Goal: Contribute content: Contribute content

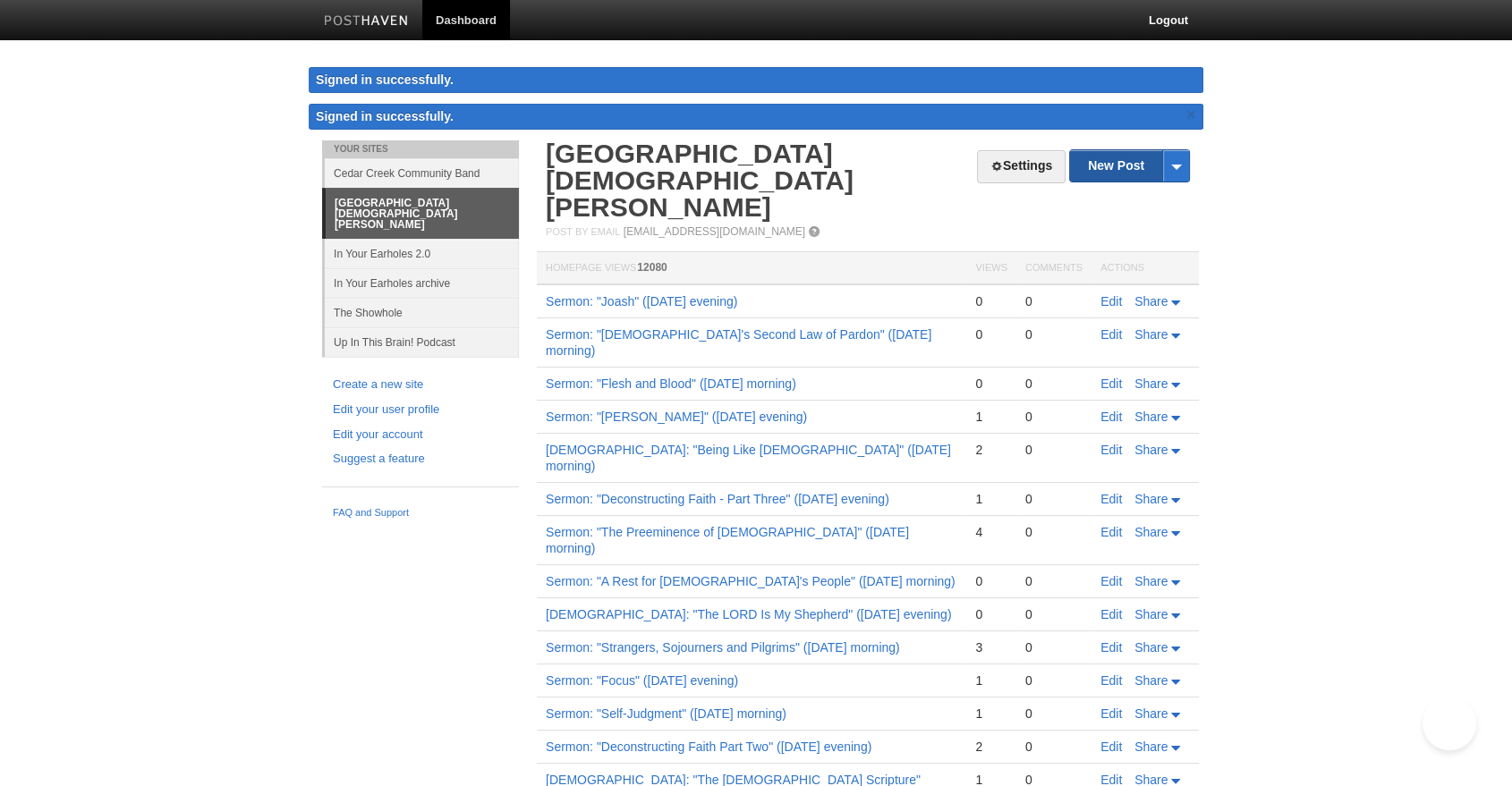
click at [1132, 154] on link "New Post" at bounding box center [1129, 166] width 119 height 32
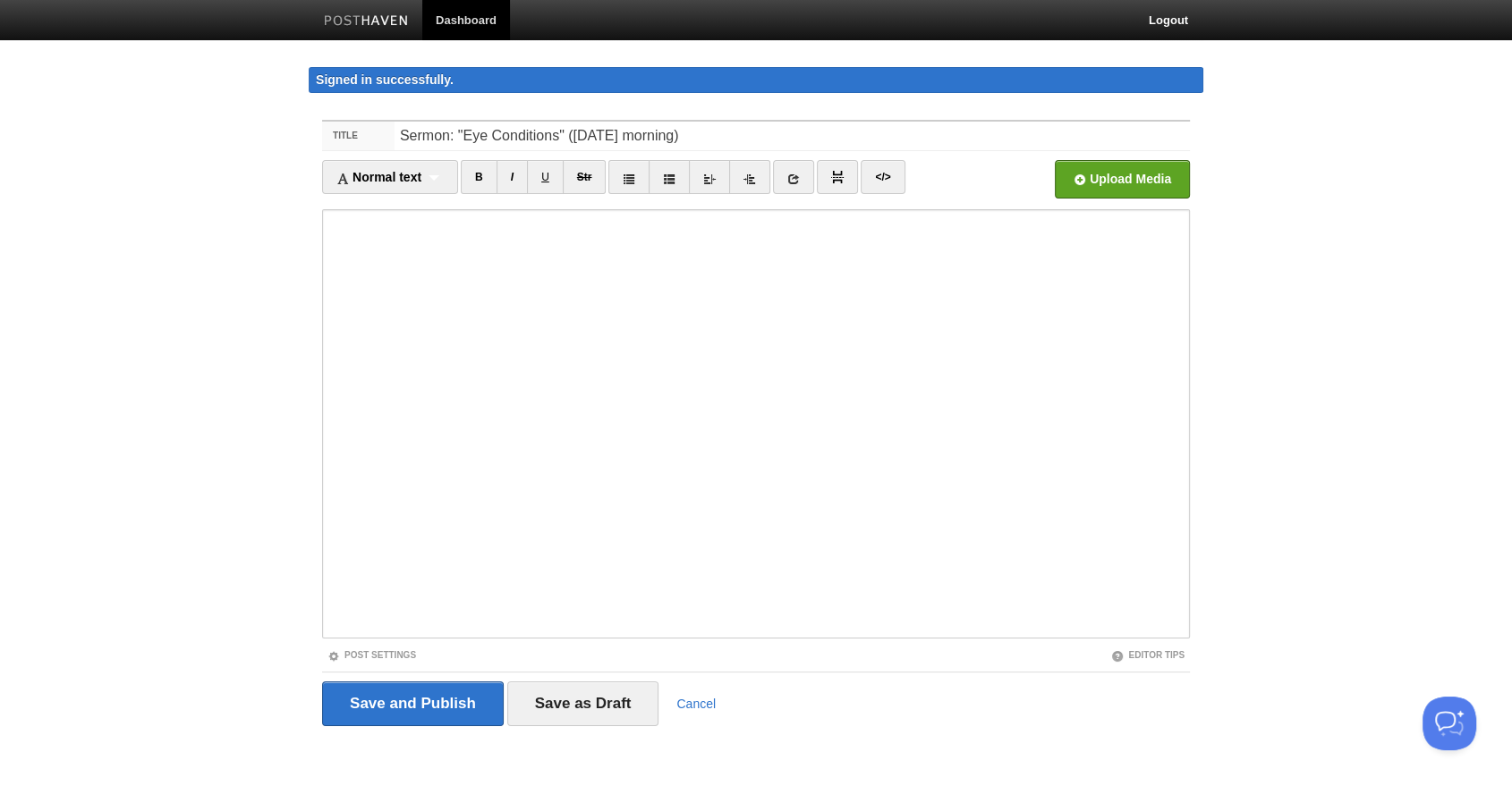
type input "Sermon: "Eye Conditions" ([DATE] morning)"
click at [1130, 183] on input "file" at bounding box center [583, 184] width 1355 height 91
click at [392, 657] on link "Post Settings" at bounding box center [372, 655] width 89 height 10
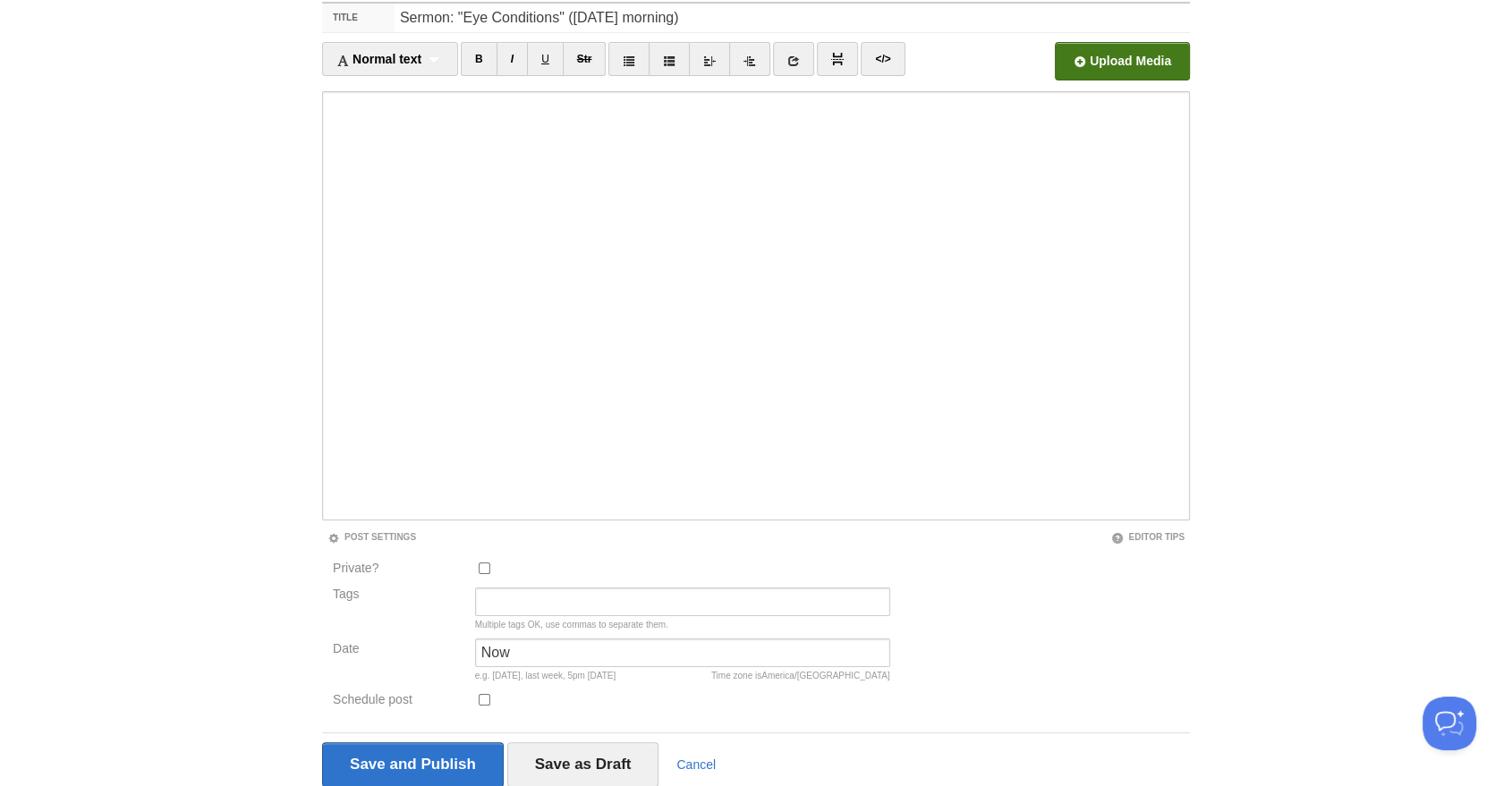
scroll to position [184, 0]
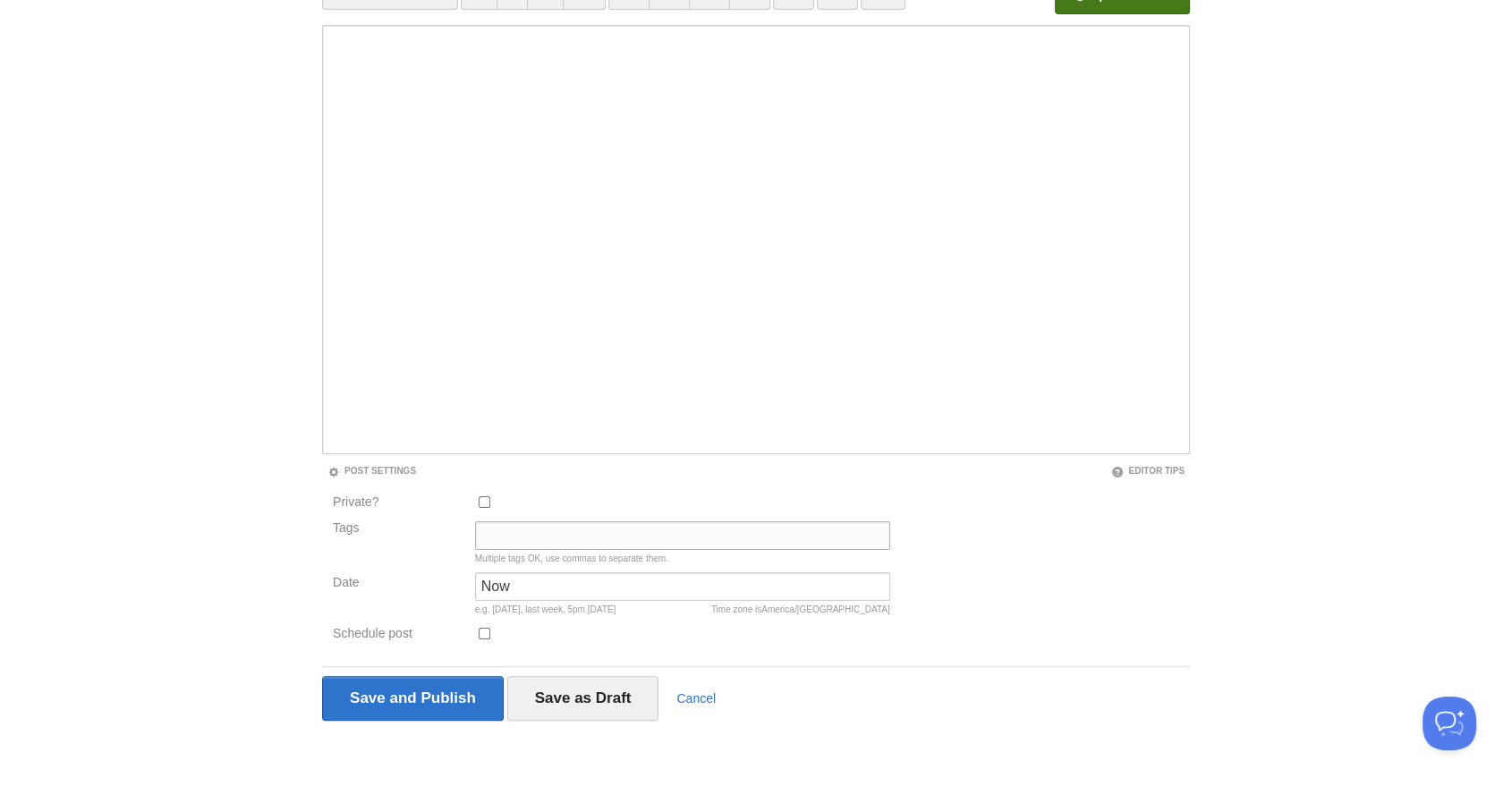
click at [525, 546] on input "Tags" at bounding box center [683, 536] width 415 height 29
type input "Sermon Audio, [PERSON_NAME]"
type input "10:45am"
click at [394, 700] on input "Save and Publish" at bounding box center [413, 698] width 182 height 44
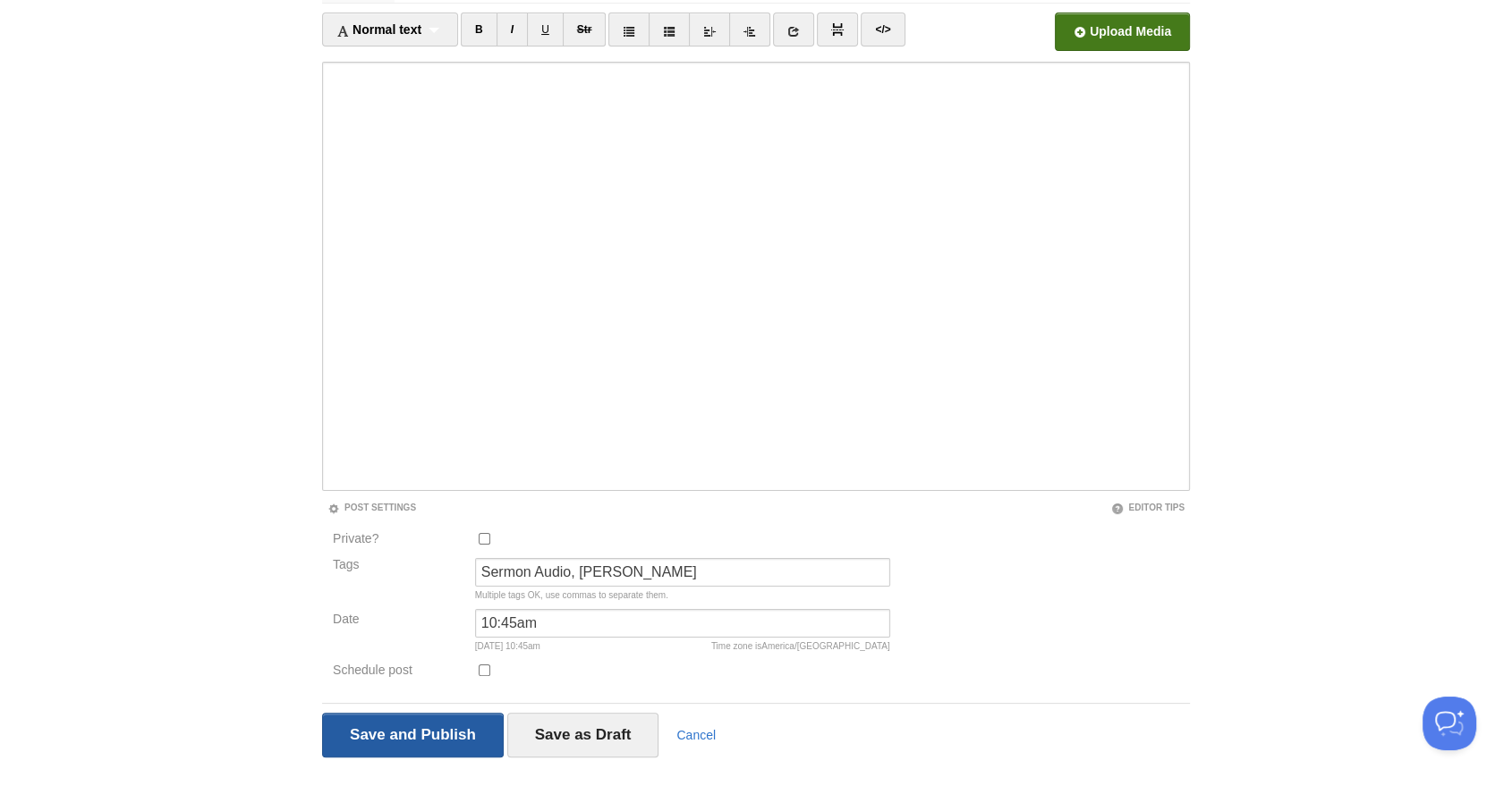
scroll to position [103, 0]
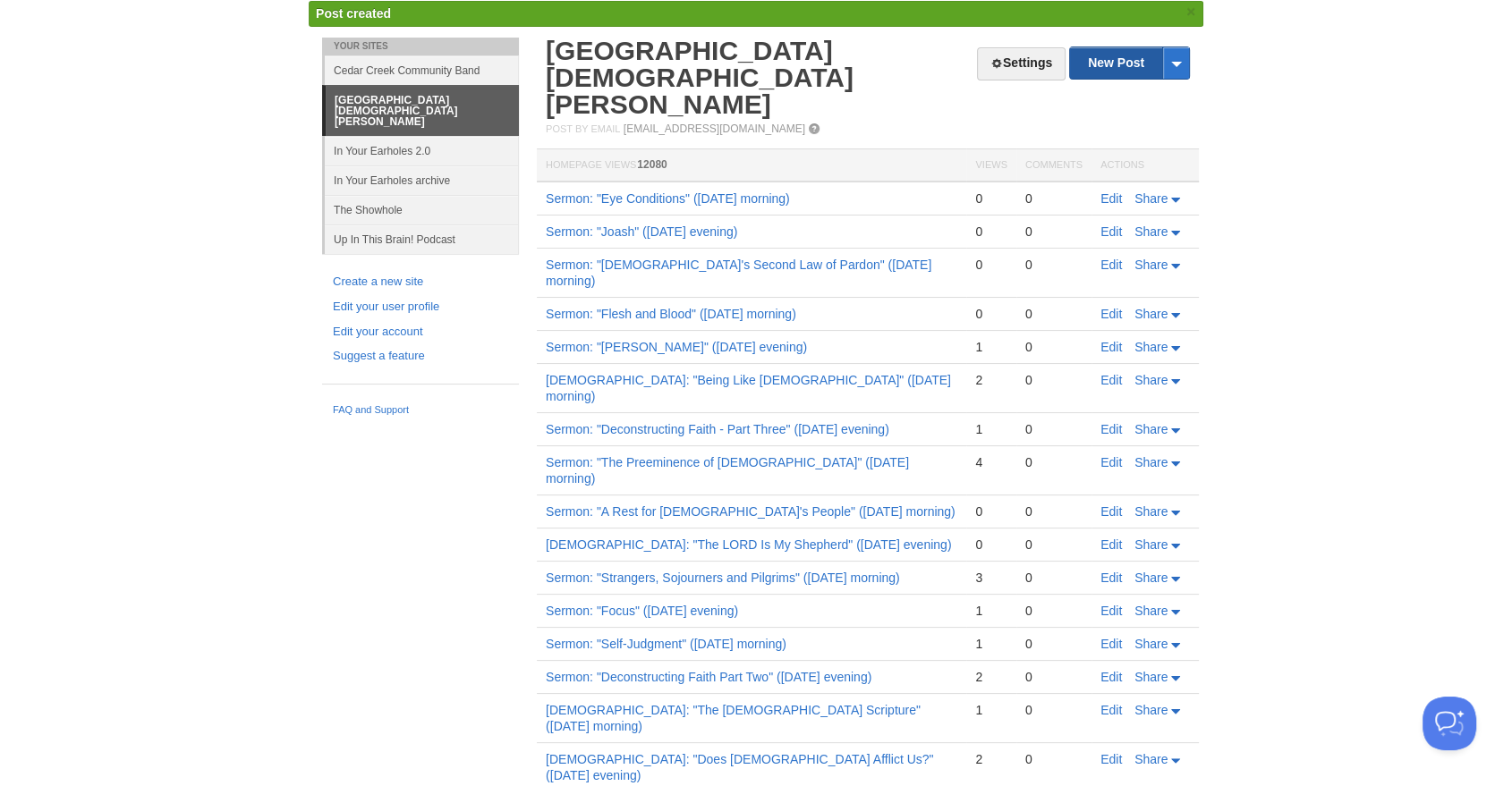
click at [1111, 64] on link "New Post" at bounding box center [1129, 62] width 119 height 32
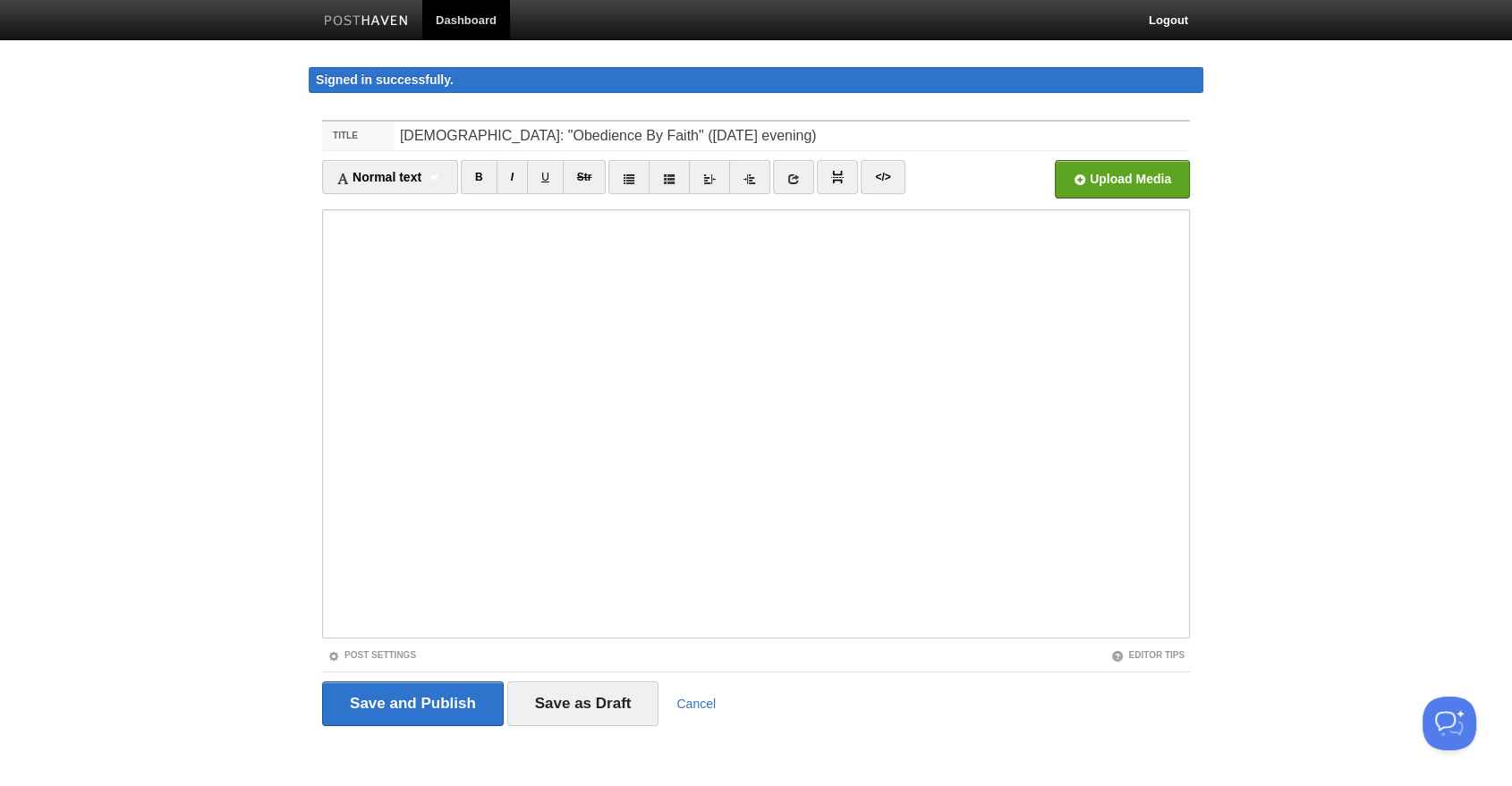
type input "[DEMOGRAPHIC_DATA]: "Obedience By Faith" ([DATE] evening)"
click at [1068, 189] on input "file" at bounding box center [583, 184] width 1355 height 91
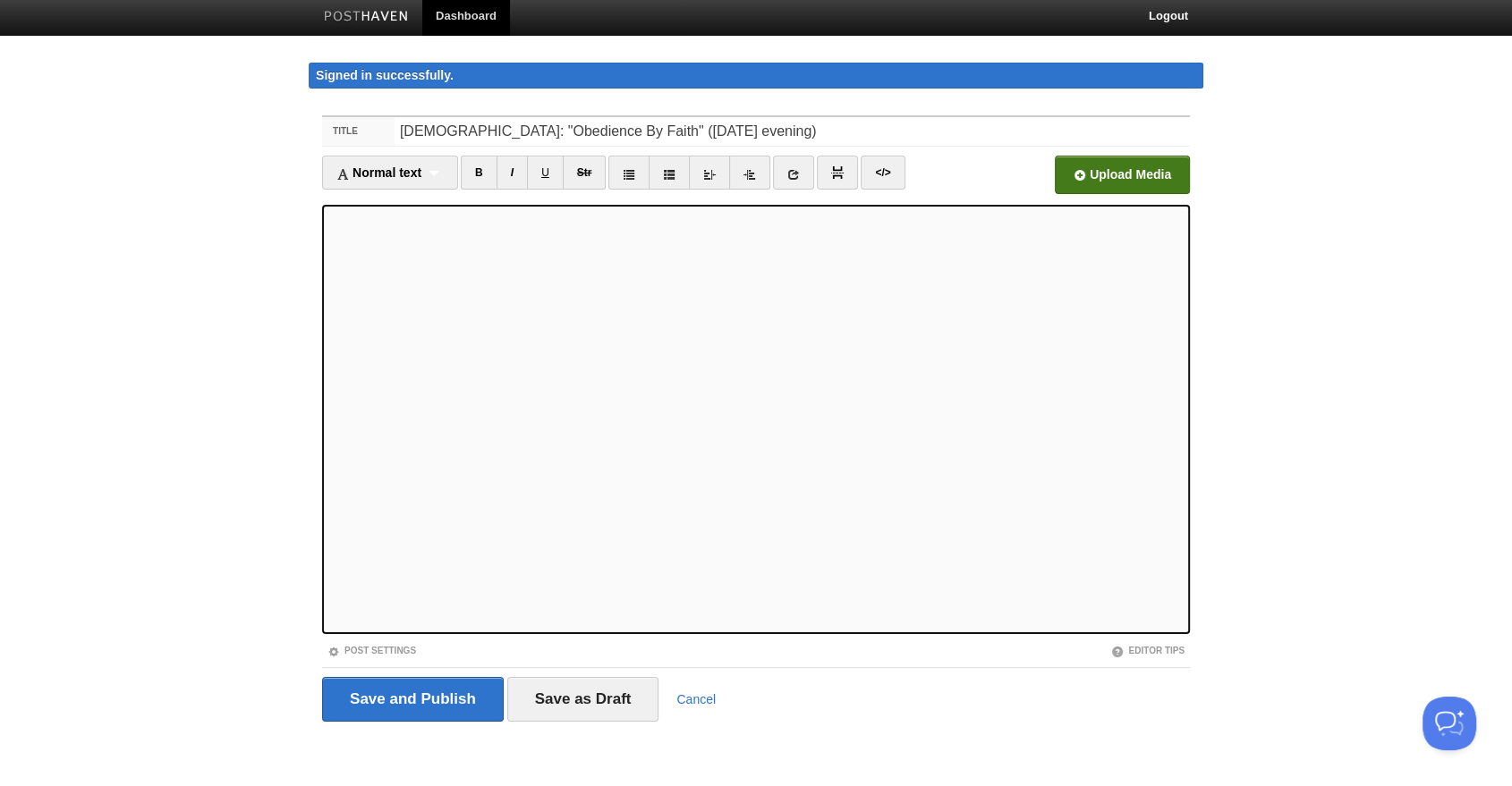
scroll to position [5, 0]
click at [405, 642] on div "Post Settings" at bounding box center [539, 649] width 434 height 15
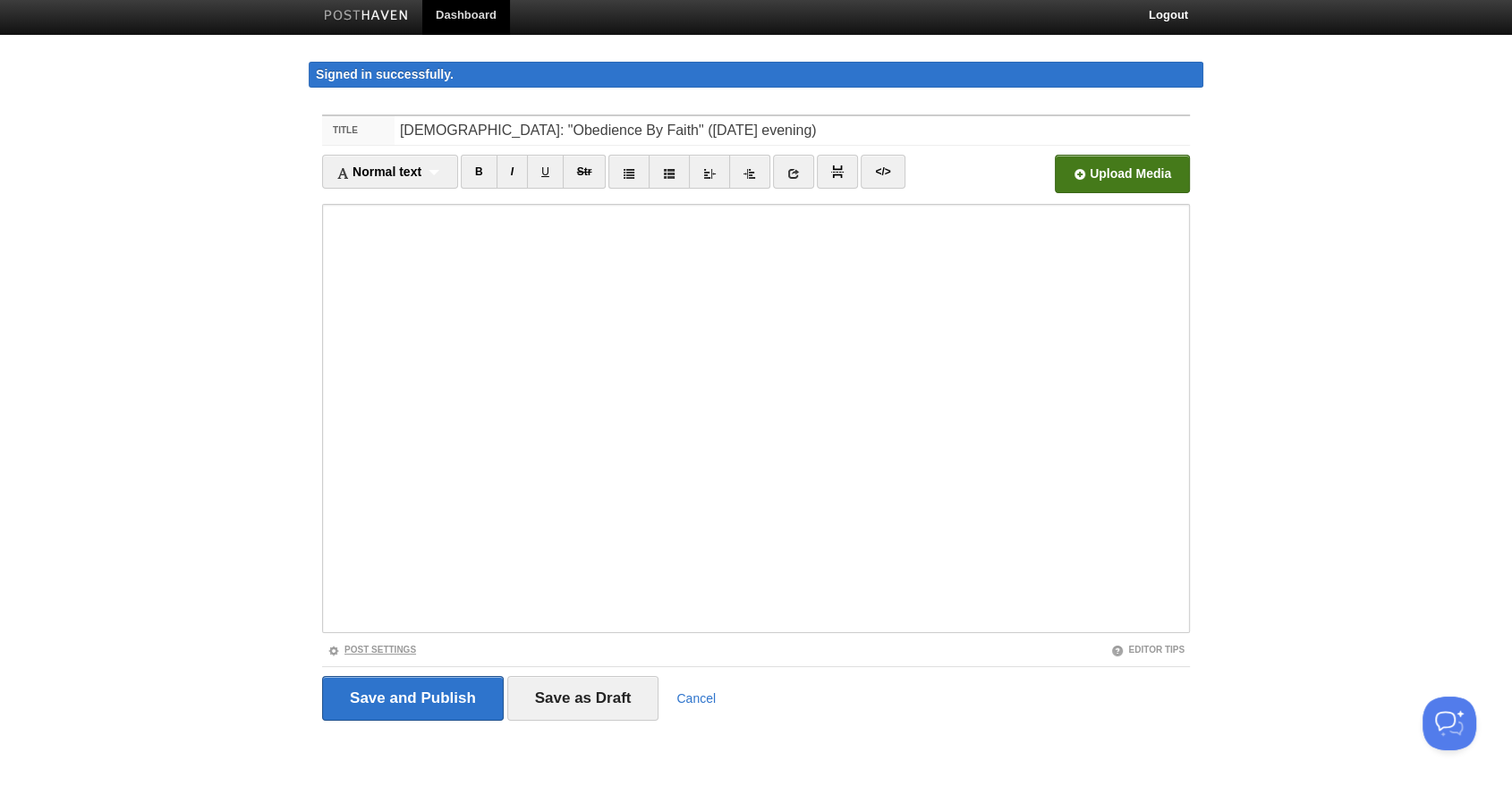
click at [404, 645] on link "Post Settings" at bounding box center [372, 649] width 89 height 10
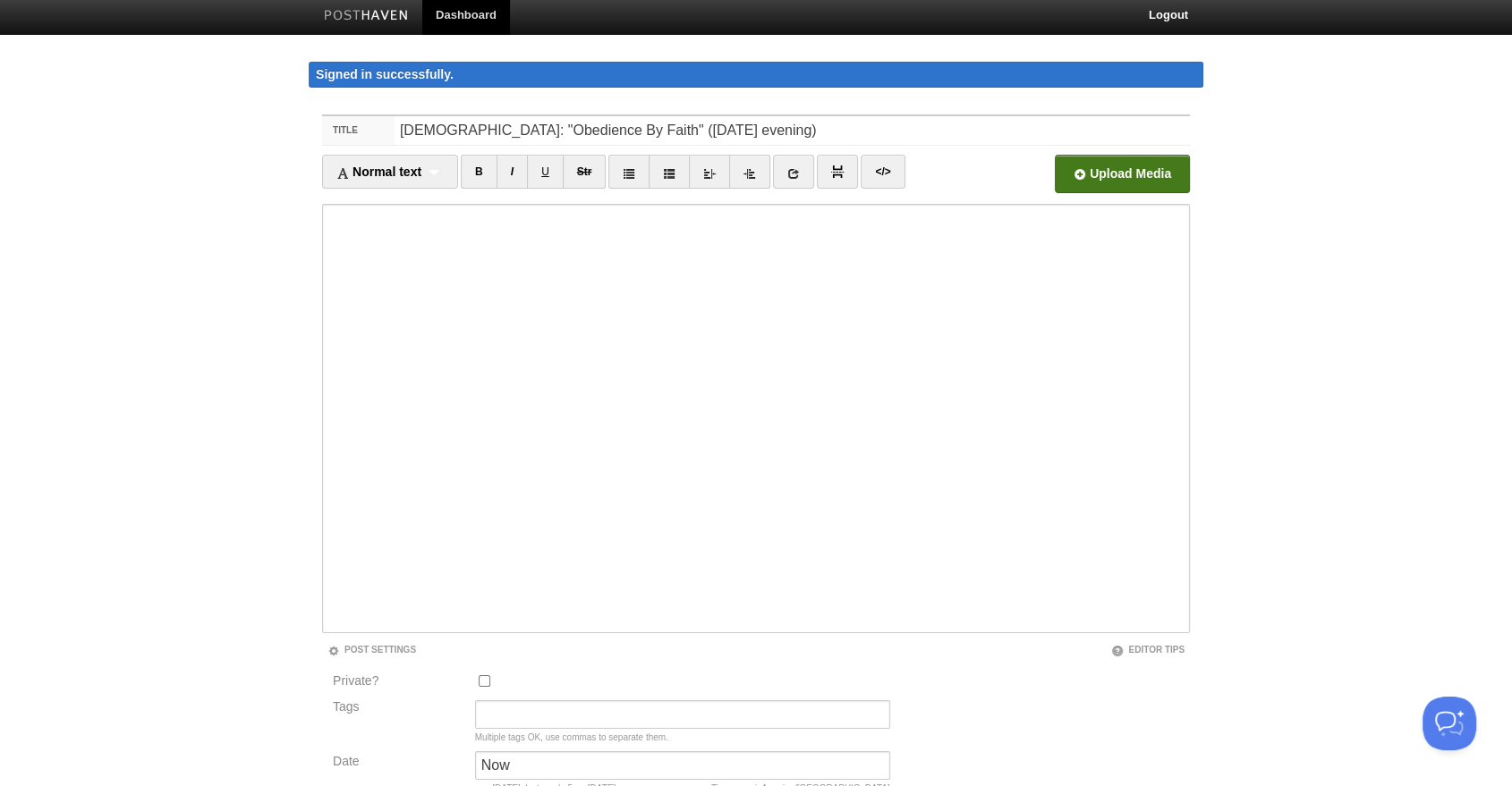
scroll to position [184, 0]
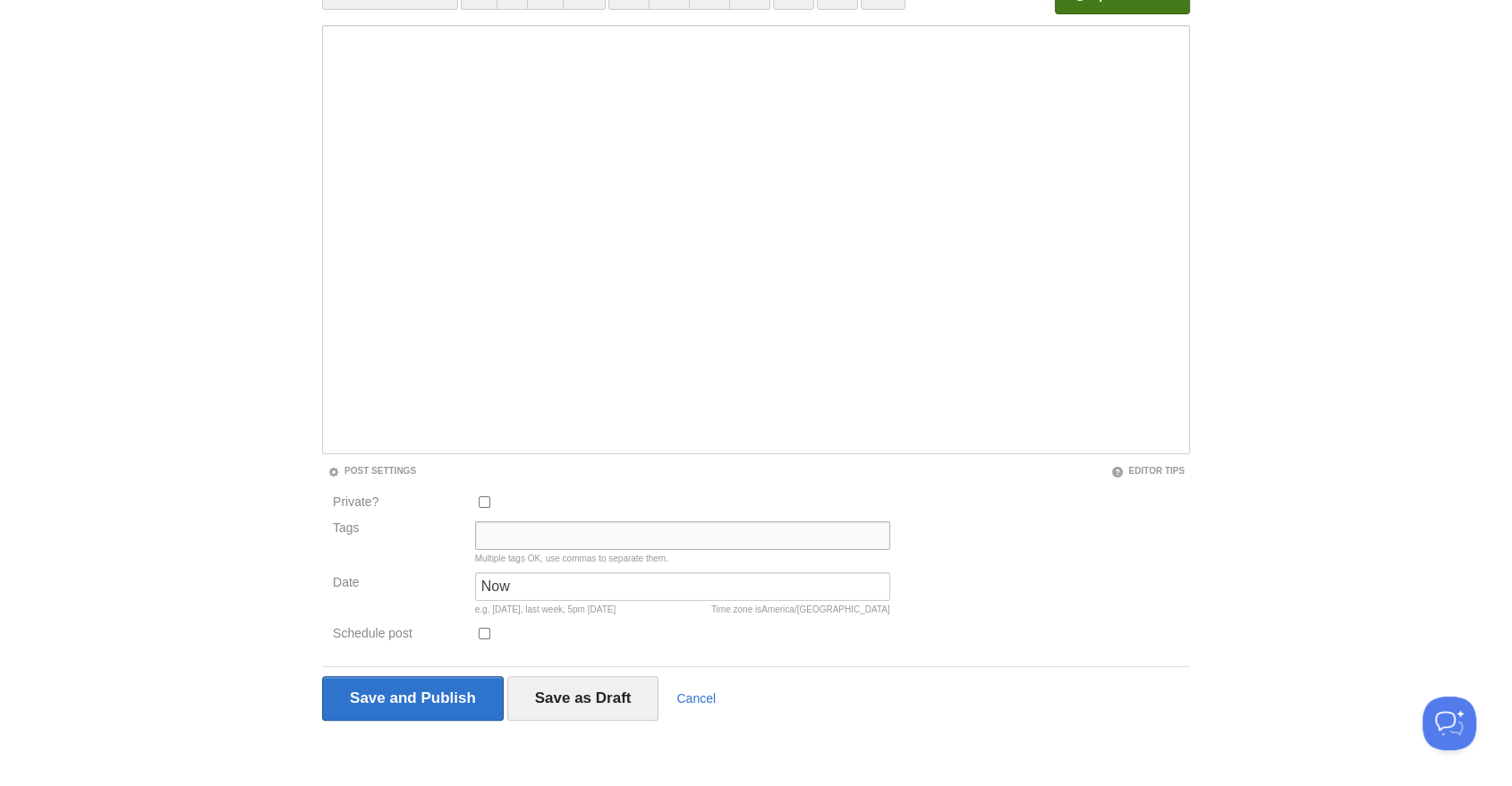
click at [515, 540] on input "Tags" at bounding box center [683, 536] width 415 height 29
type input "Sermon Audio, [PERSON_NAME]"
type input "5pm"
click at [412, 697] on input "Save and Publish" at bounding box center [413, 698] width 182 height 44
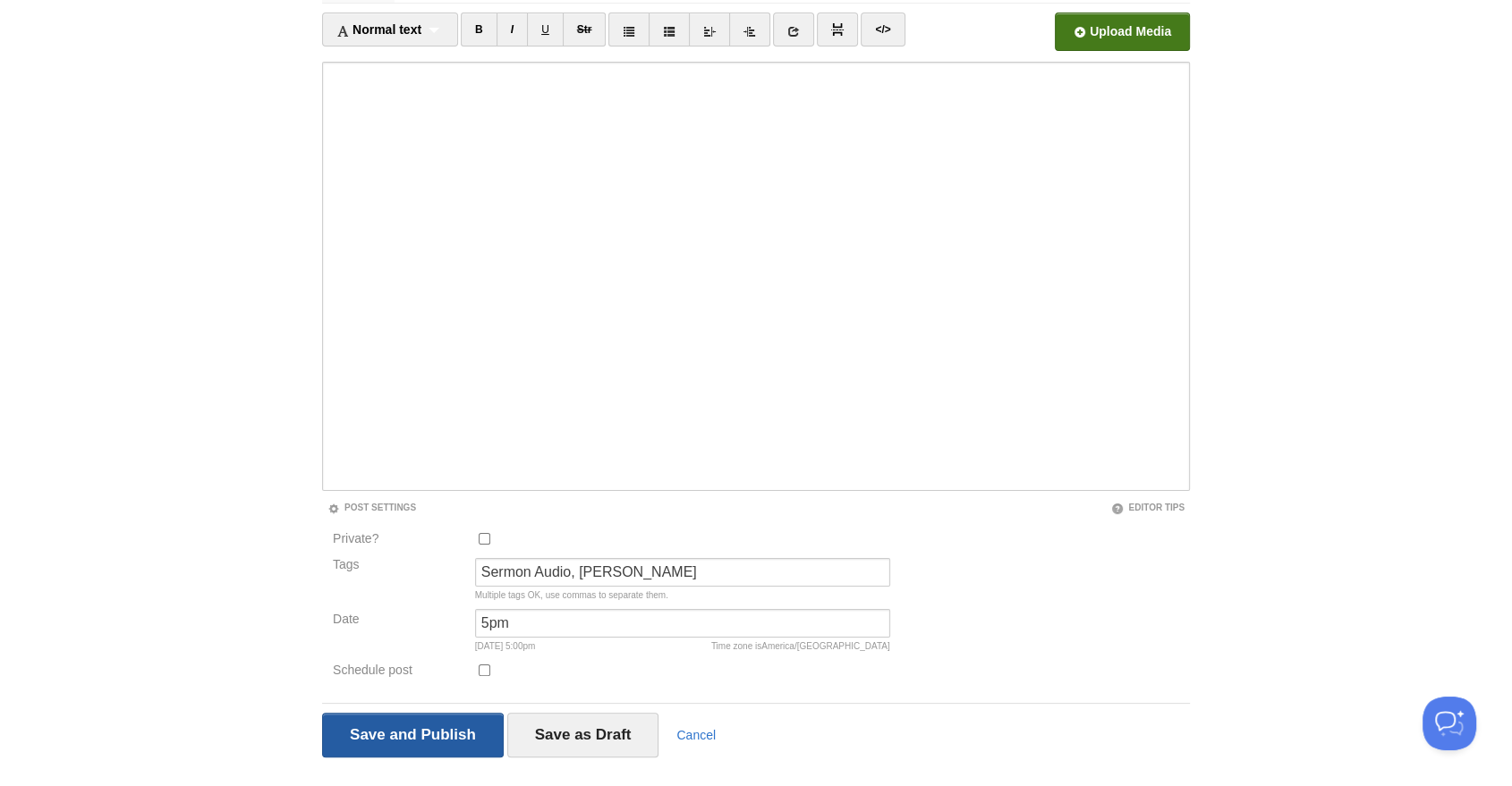
scroll to position [103, 0]
